Goal: Transaction & Acquisition: Book appointment/travel/reservation

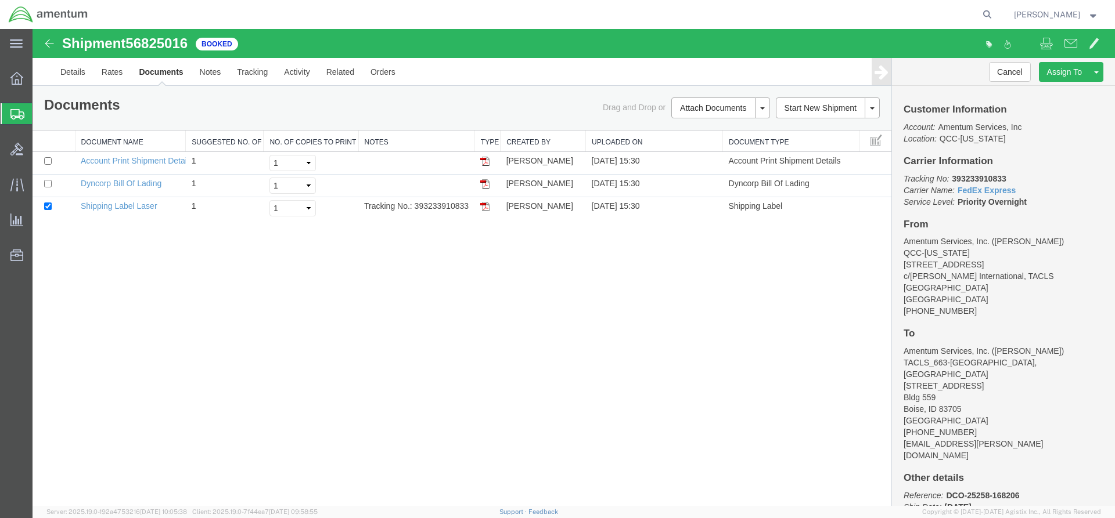
click at [52, 73] on div "Details Rates Documents Notes Tracking Activity Related Orders Cancel Assign To…" at bounding box center [574, 72] width 1082 height 28
click at [40, 81] on span "Overview" at bounding box center [36, 78] width 8 height 23
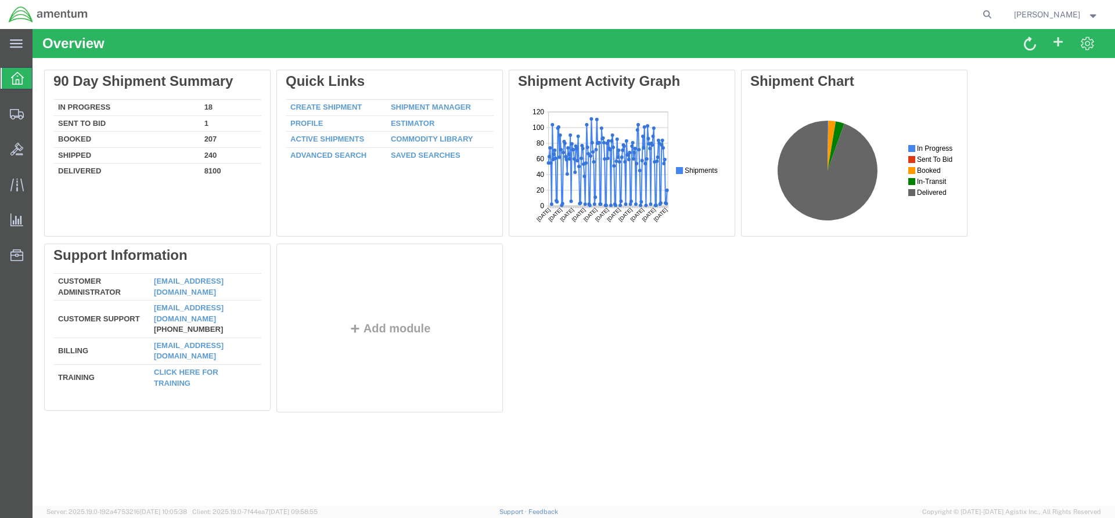
click at [417, 106] on link "Shipment Manager" at bounding box center [431, 107] width 80 height 9
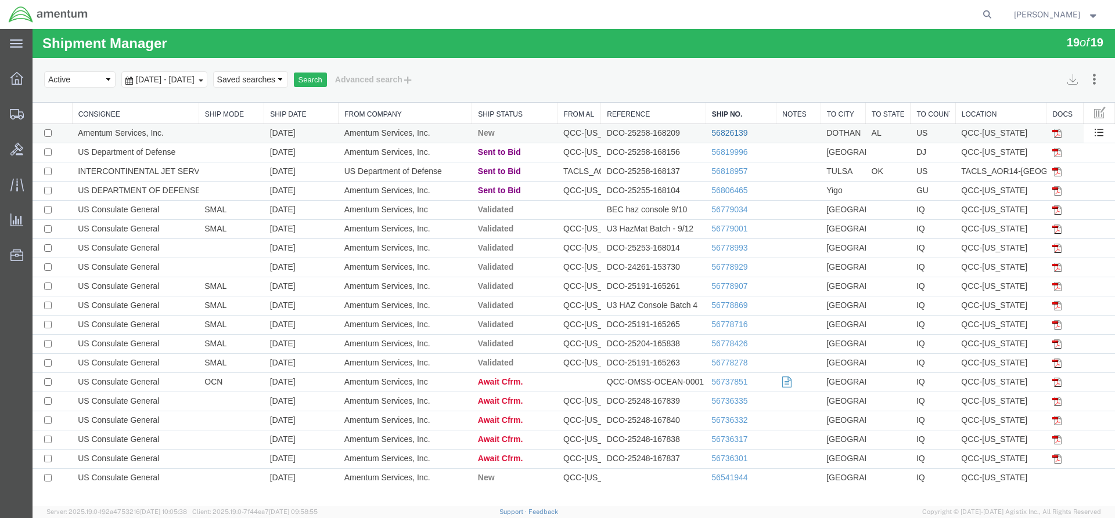
click at [723, 134] on link "56826139" at bounding box center [729, 132] width 36 height 9
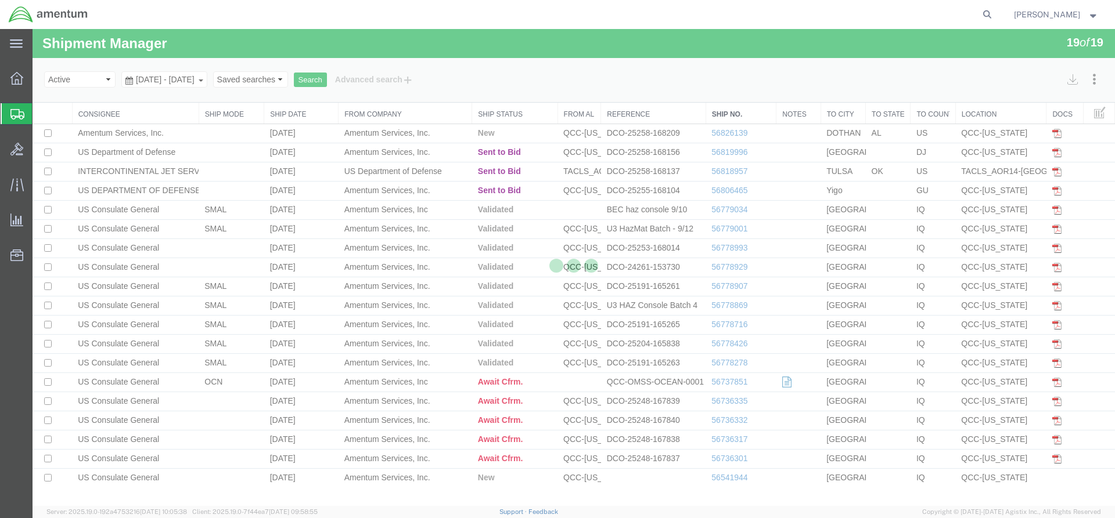
select select "42668"
select select "42706"
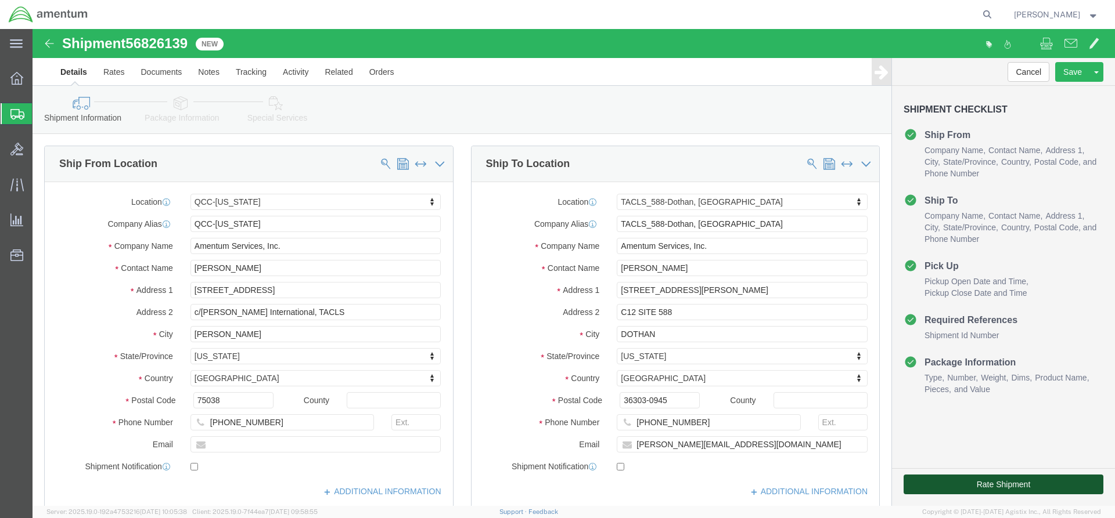
drag, startPoint x: 931, startPoint y: 455, endPoint x: 927, endPoint y: 446, distance: 9.6
click button "Rate Shipment"
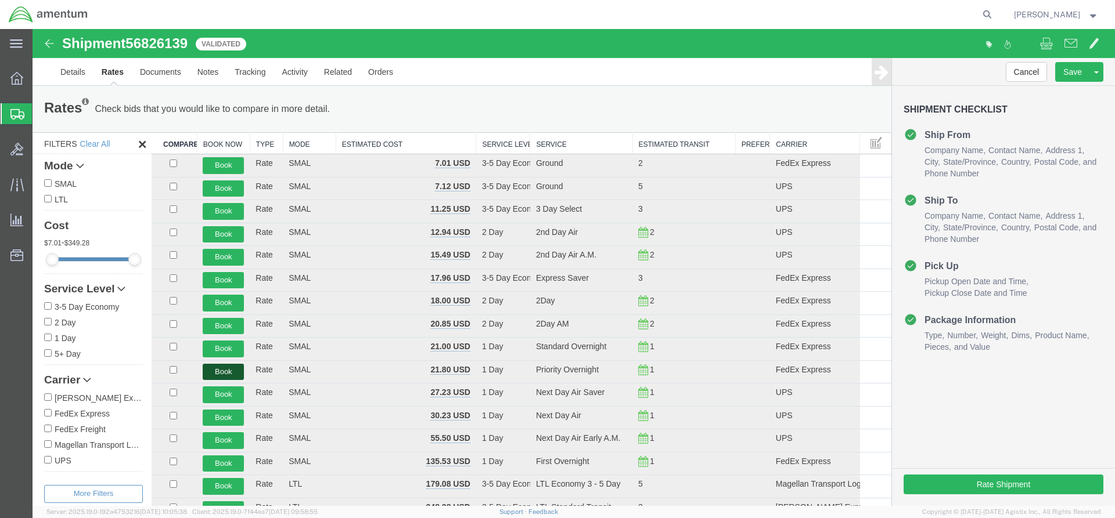
drag, startPoint x: 233, startPoint y: 376, endPoint x: 217, endPoint y: 375, distance: 16.3
click at [232, 376] on button "Book" at bounding box center [223, 372] width 41 height 17
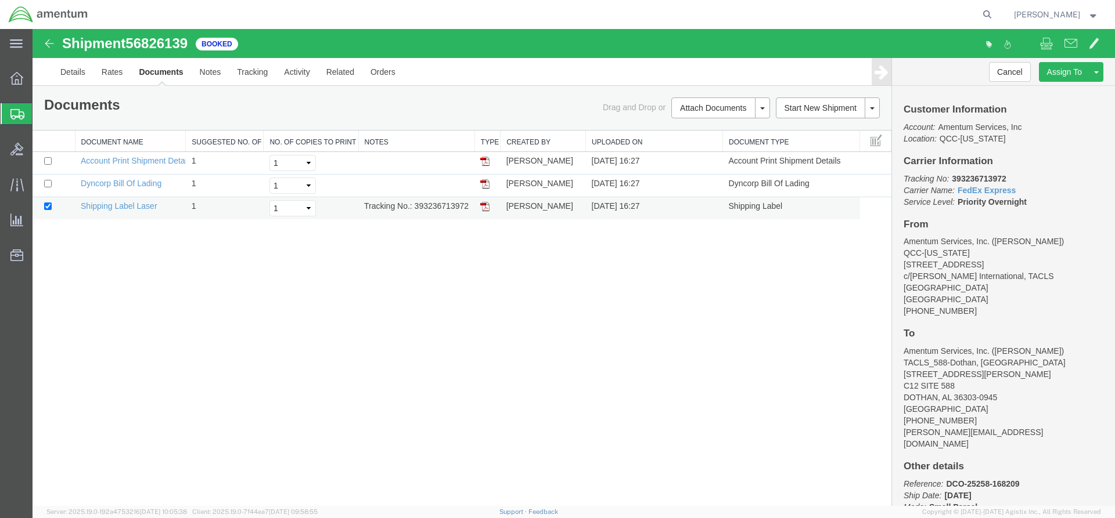
drag, startPoint x: 413, startPoint y: 203, endPoint x: 455, endPoint y: 207, distance: 41.9
click at [472, 208] on td "Tracking No.: 393236713972" at bounding box center [416, 208] width 116 height 23
copy td "393236713972"
click at [485, 207] on img at bounding box center [484, 206] width 9 height 9
click at [40, 77] on span "Overview" at bounding box center [36, 78] width 8 height 23
